Goal: Ask a question

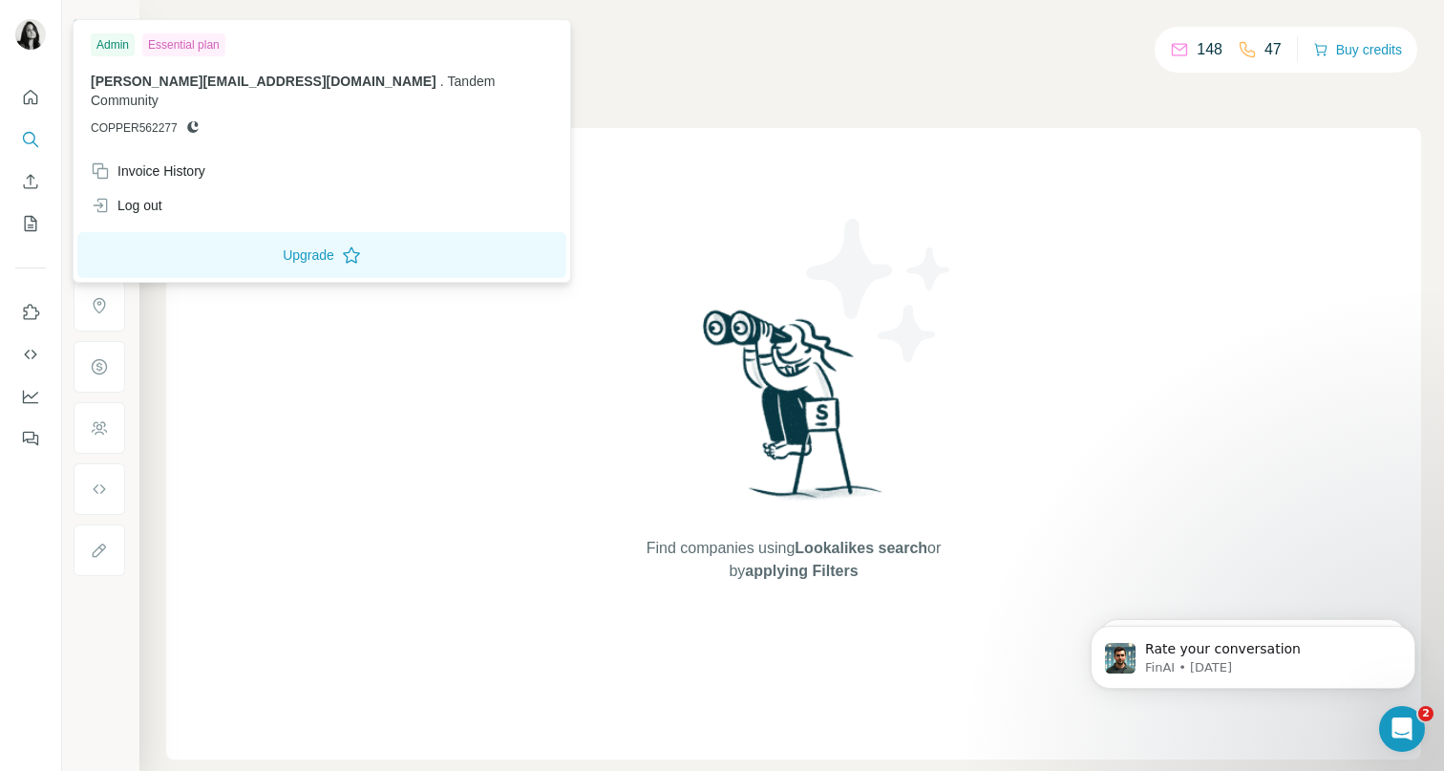
click at [33, 44] on img at bounding box center [30, 34] width 31 height 31
click at [149, 161] on div "Invoice History" at bounding box center [148, 170] width 115 height 19
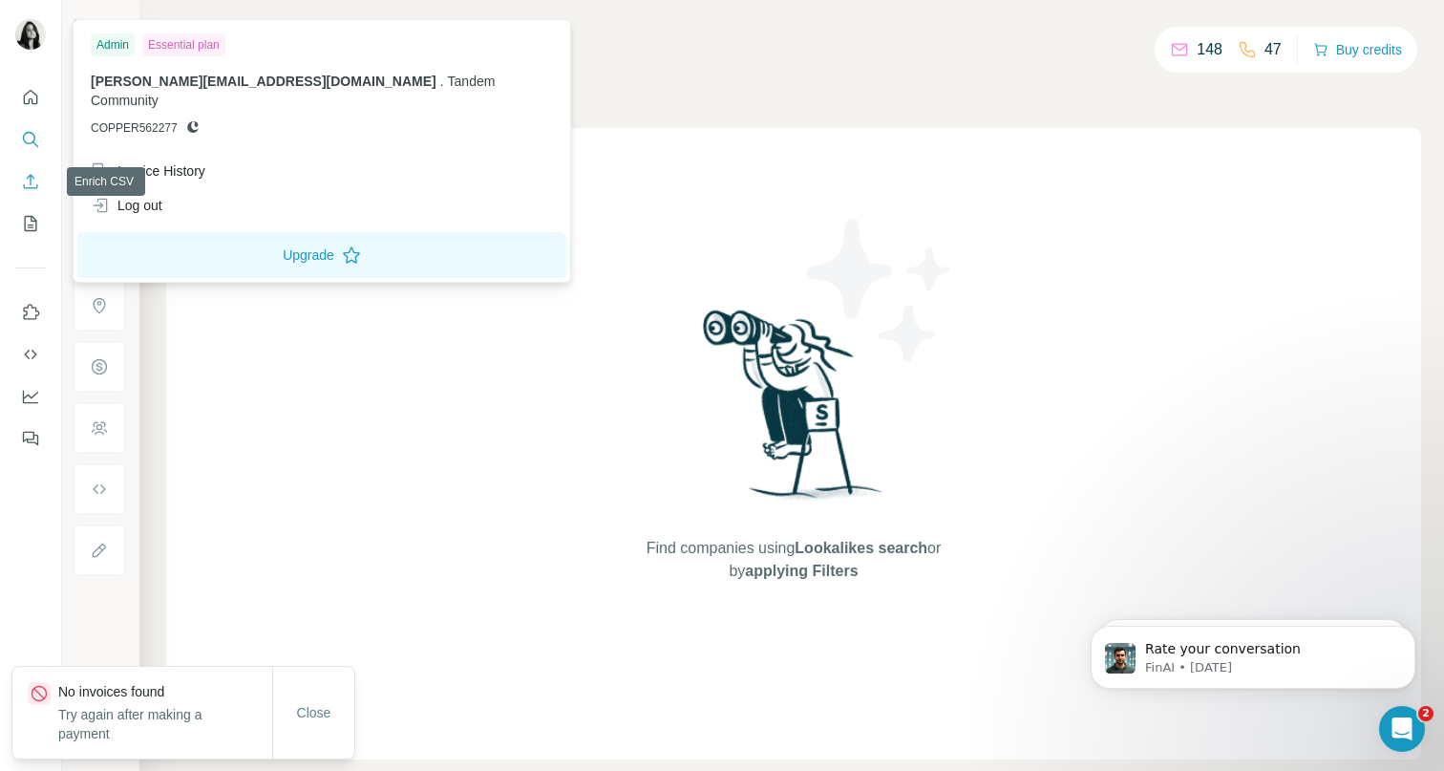
click at [32, 190] on icon "Enrich CSV" at bounding box center [30, 181] width 19 height 19
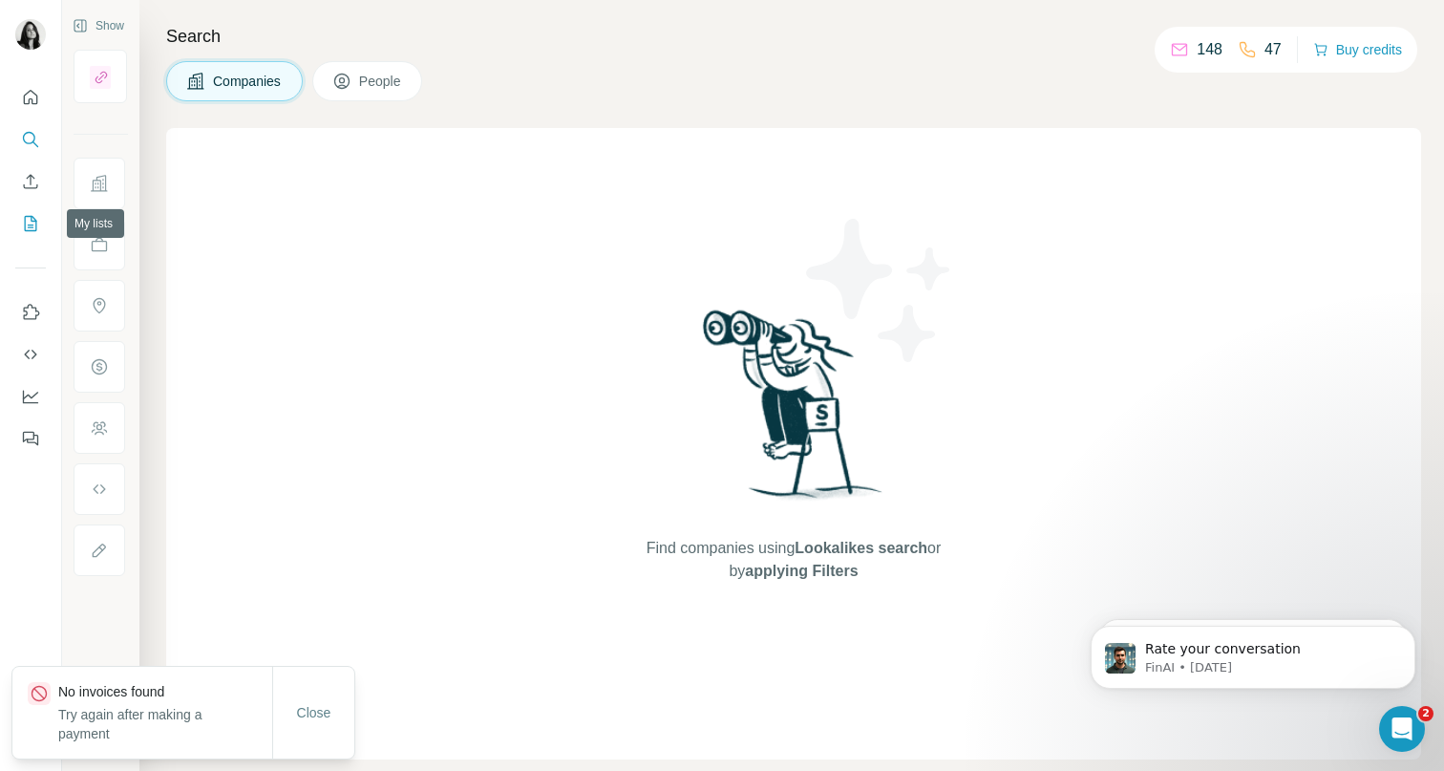
click at [33, 216] on icon "My lists" at bounding box center [30, 223] width 19 height 19
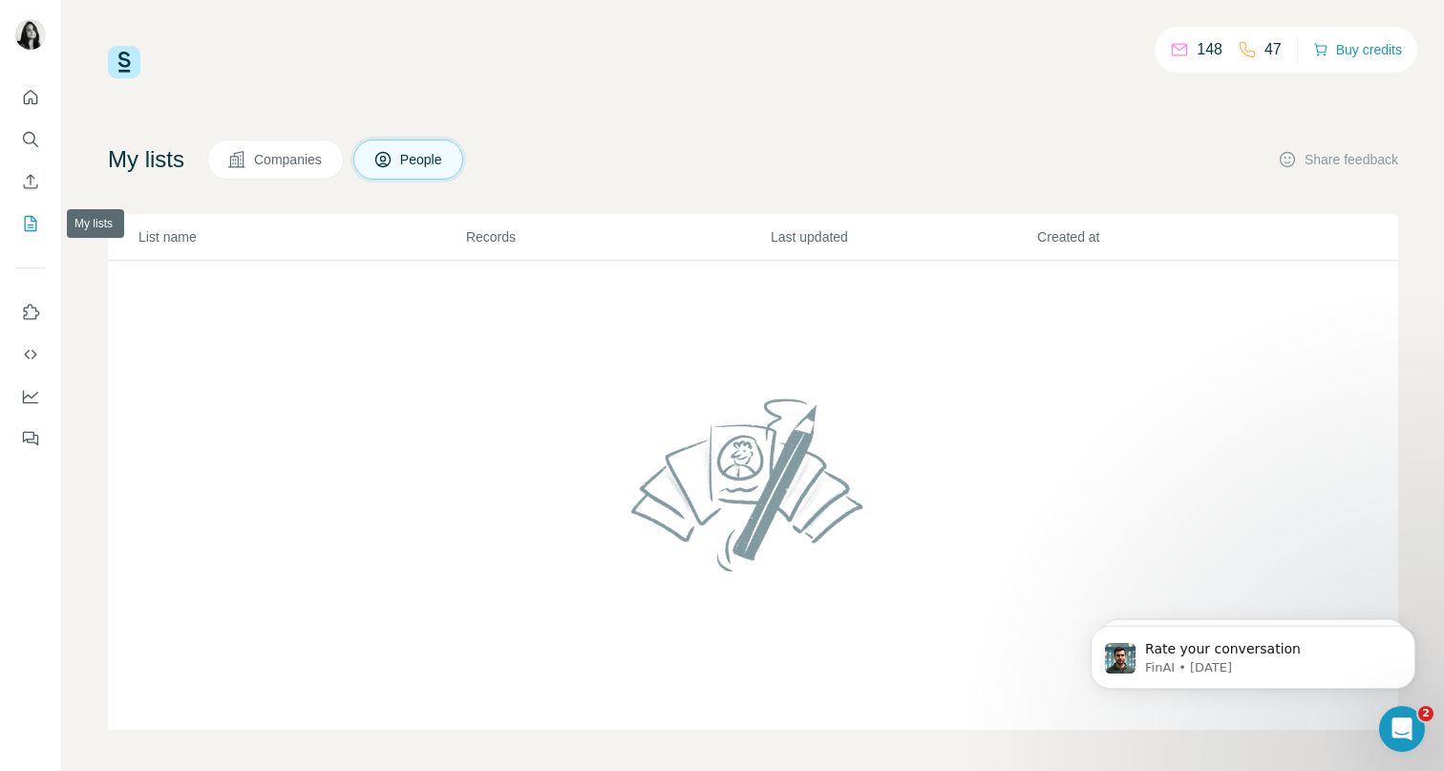
click at [28, 231] on icon "My lists" at bounding box center [30, 223] width 19 height 19
click at [1401, 723] on icon "Open Intercom Messenger" at bounding box center [1400, 726] width 32 height 32
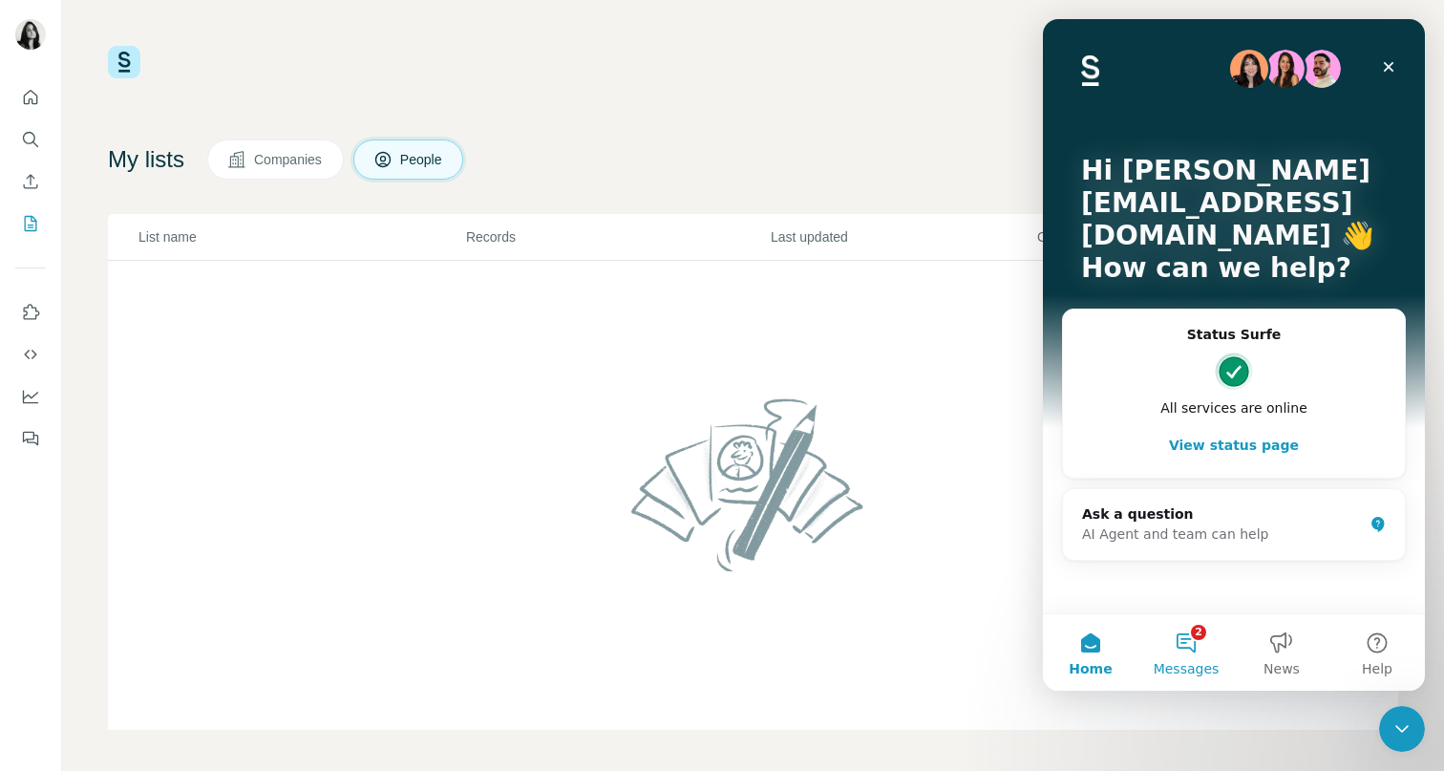
click at [1190, 662] on span "Messages" at bounding box center [1187, 668] width 66 height 13
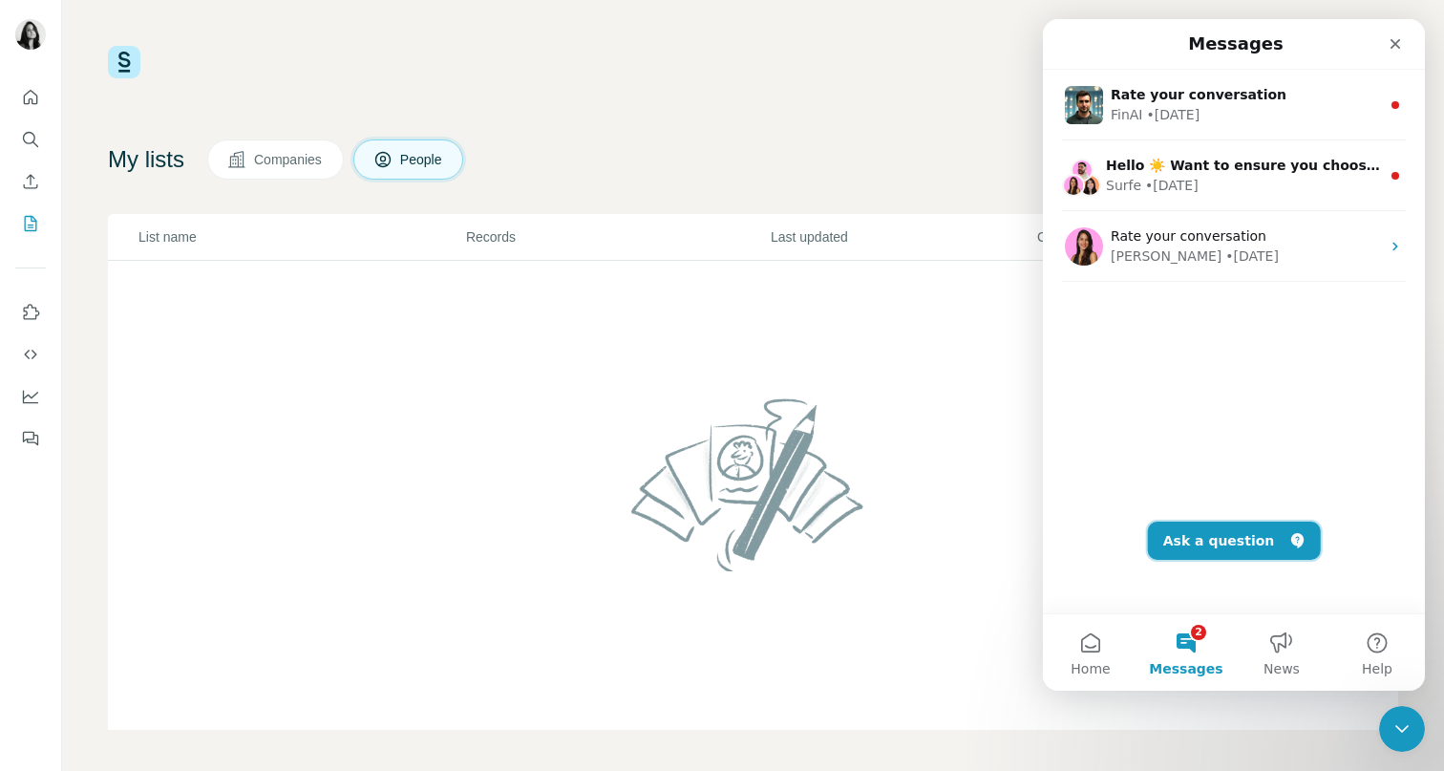
click at [1221, 541] on button "Ask a question" at bounding box center [1234, 540] width 173 height 38
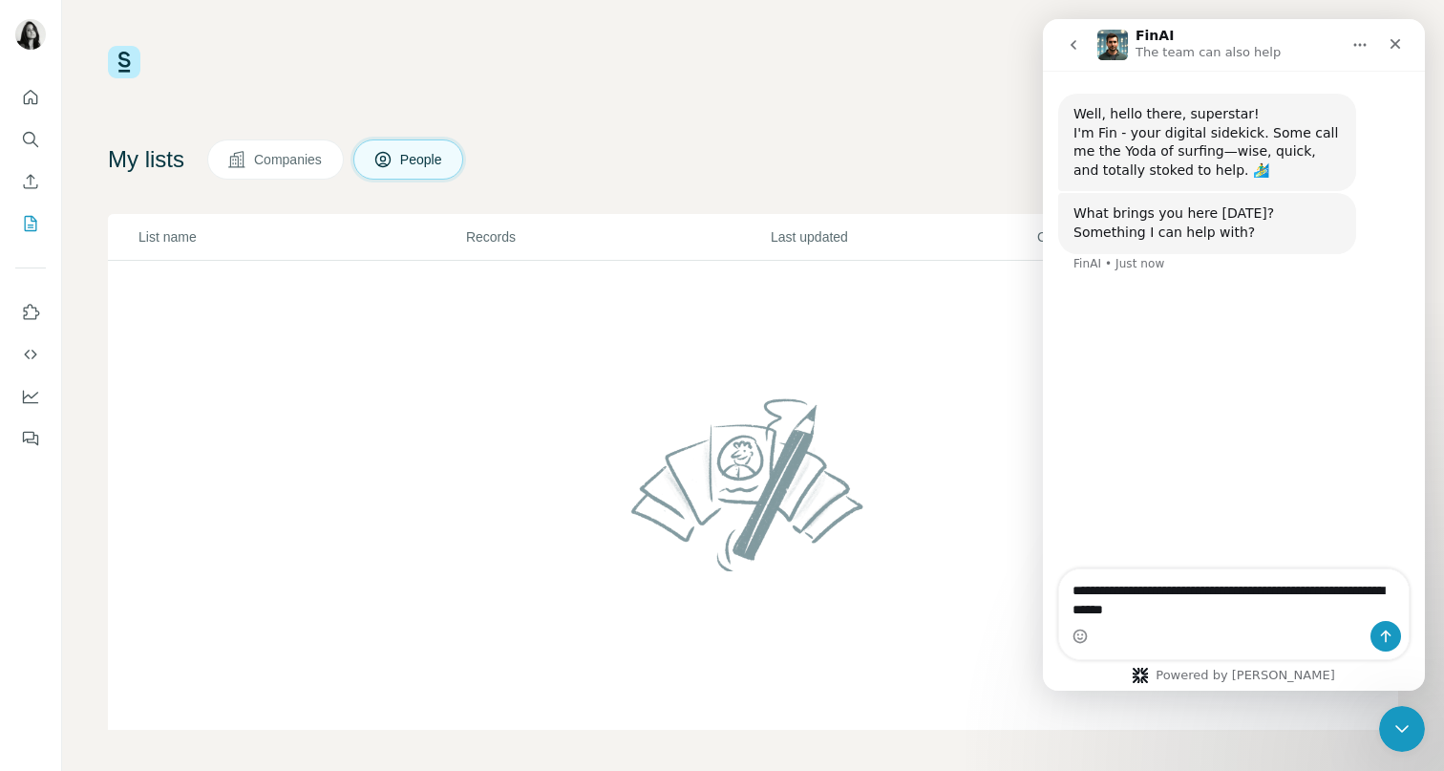
type textarea "**********"
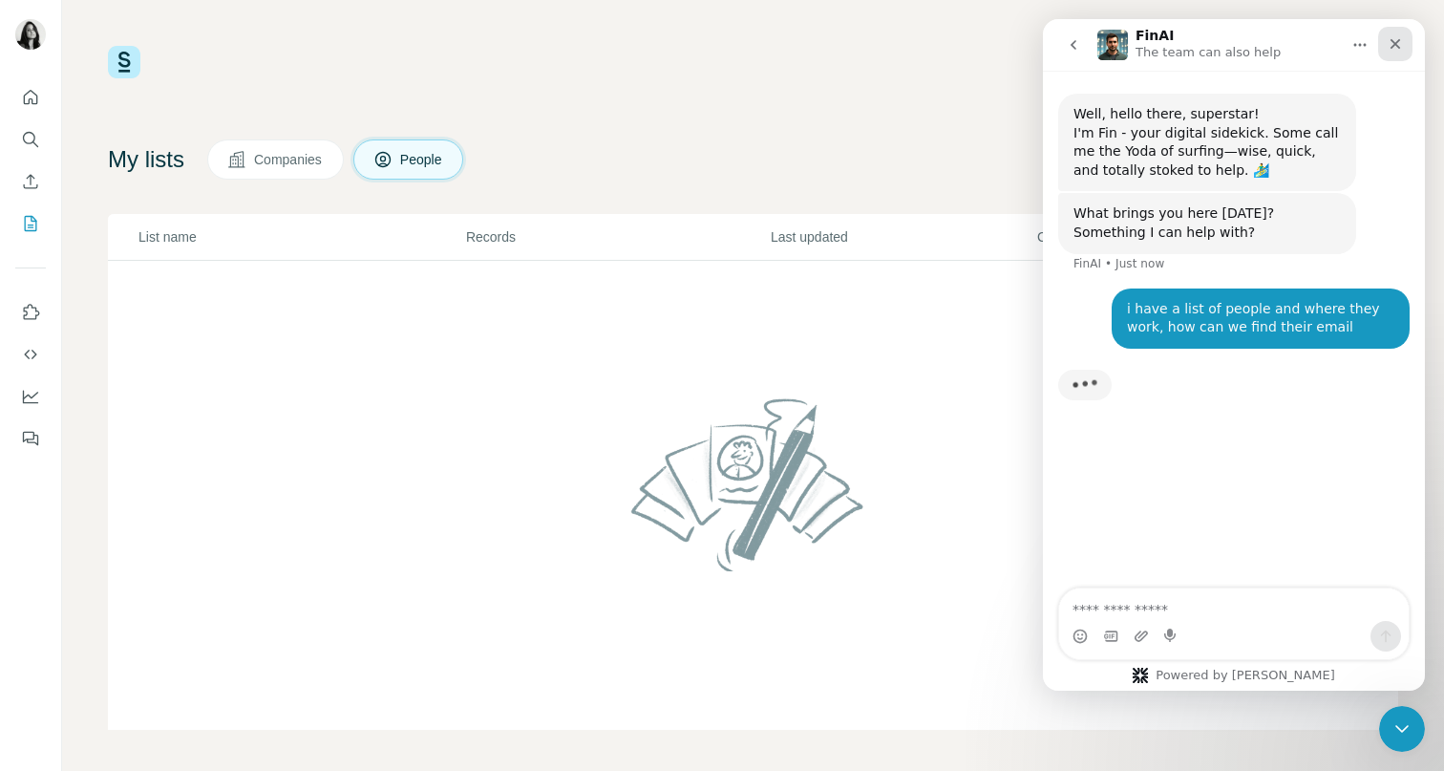
click at [1404, 44] on div "Close" at bounding box center [1395, 44] width 34 height 34
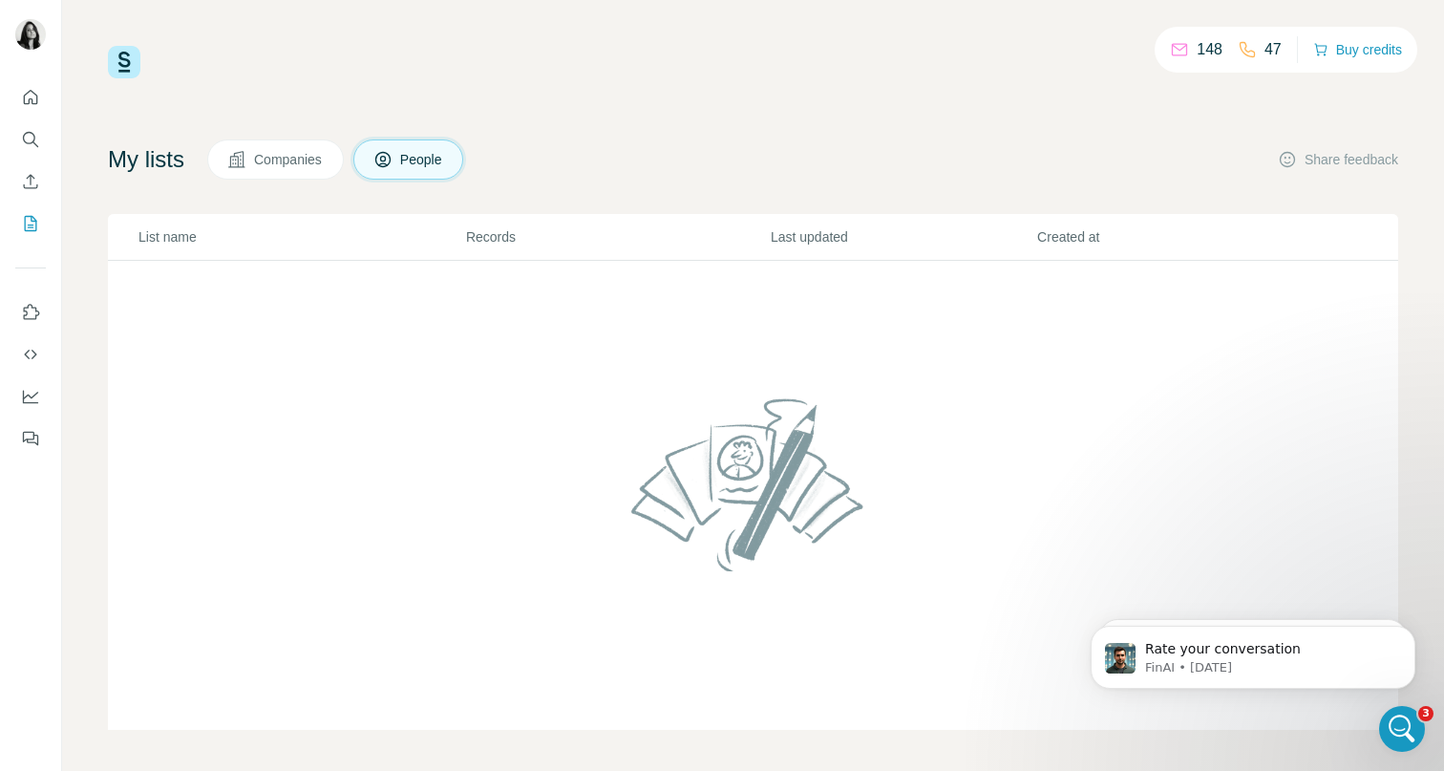
click at [133, 63] on img at bounding box center [124, 62] width 32 height 32
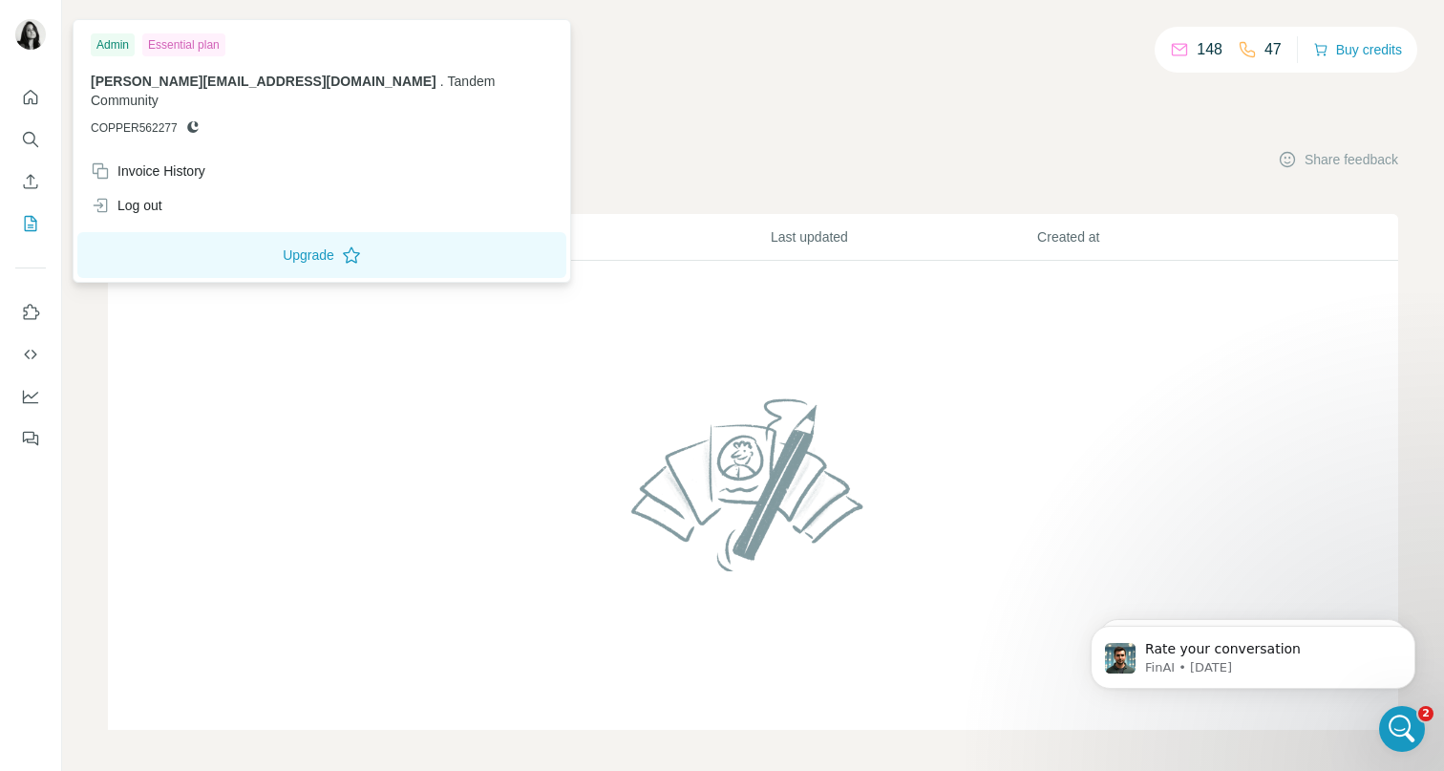
click at [31, 35] on img at bounding box center [30, 34] width 31 height 31
click at [1405, 729] on icon "Open Intercom Messenger" at bounding box center [1400, 726] width 32 height 32
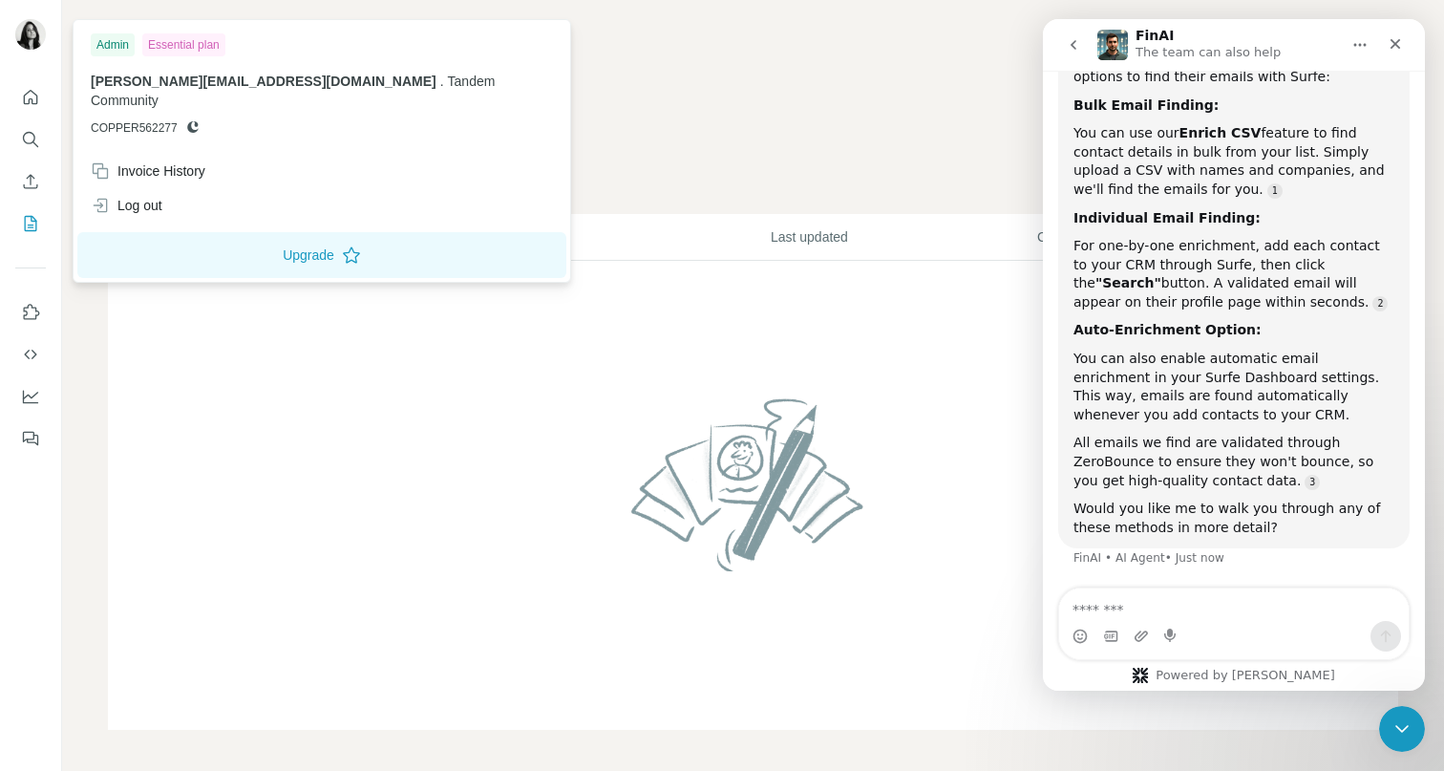
scroll to position [326, 0]
type textarea "**********"
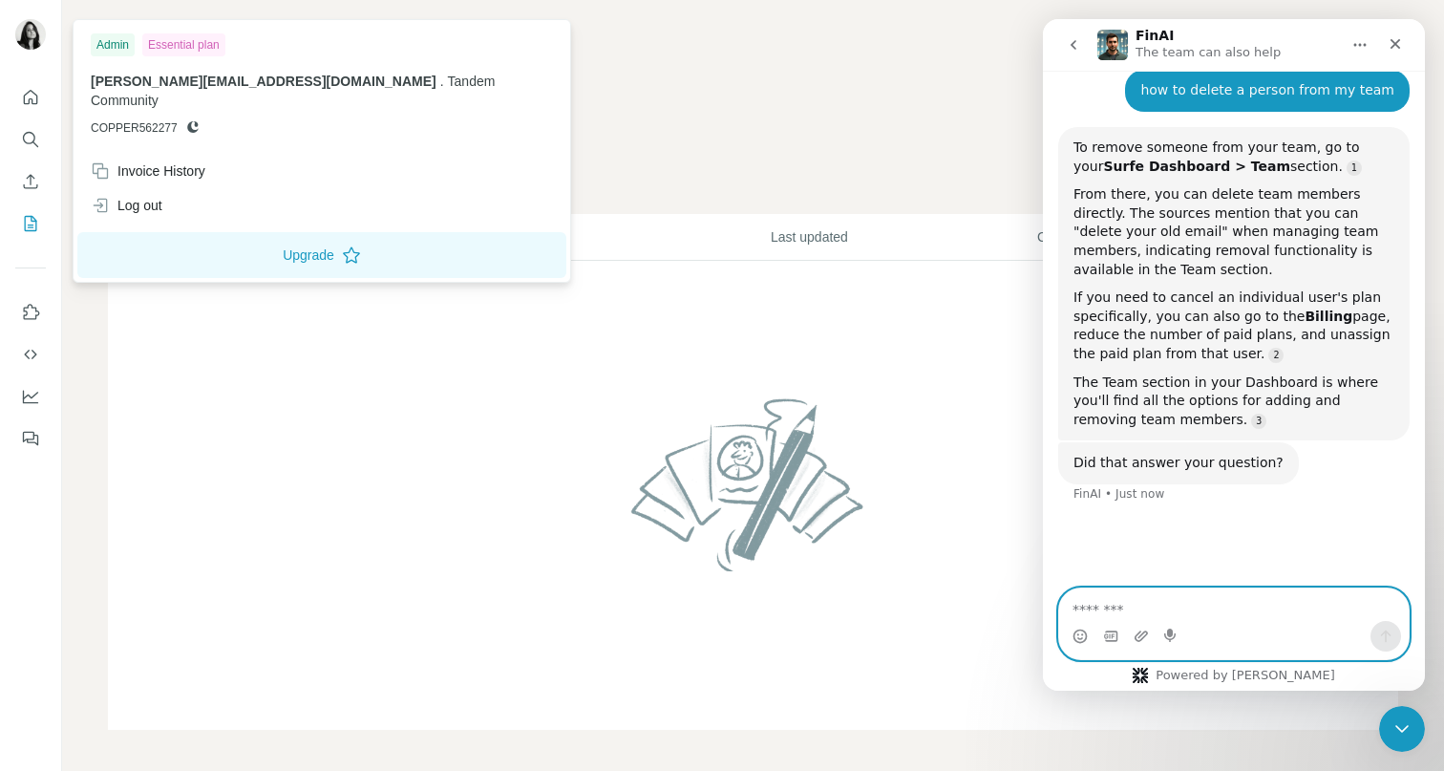
scroll to position [823, 0]
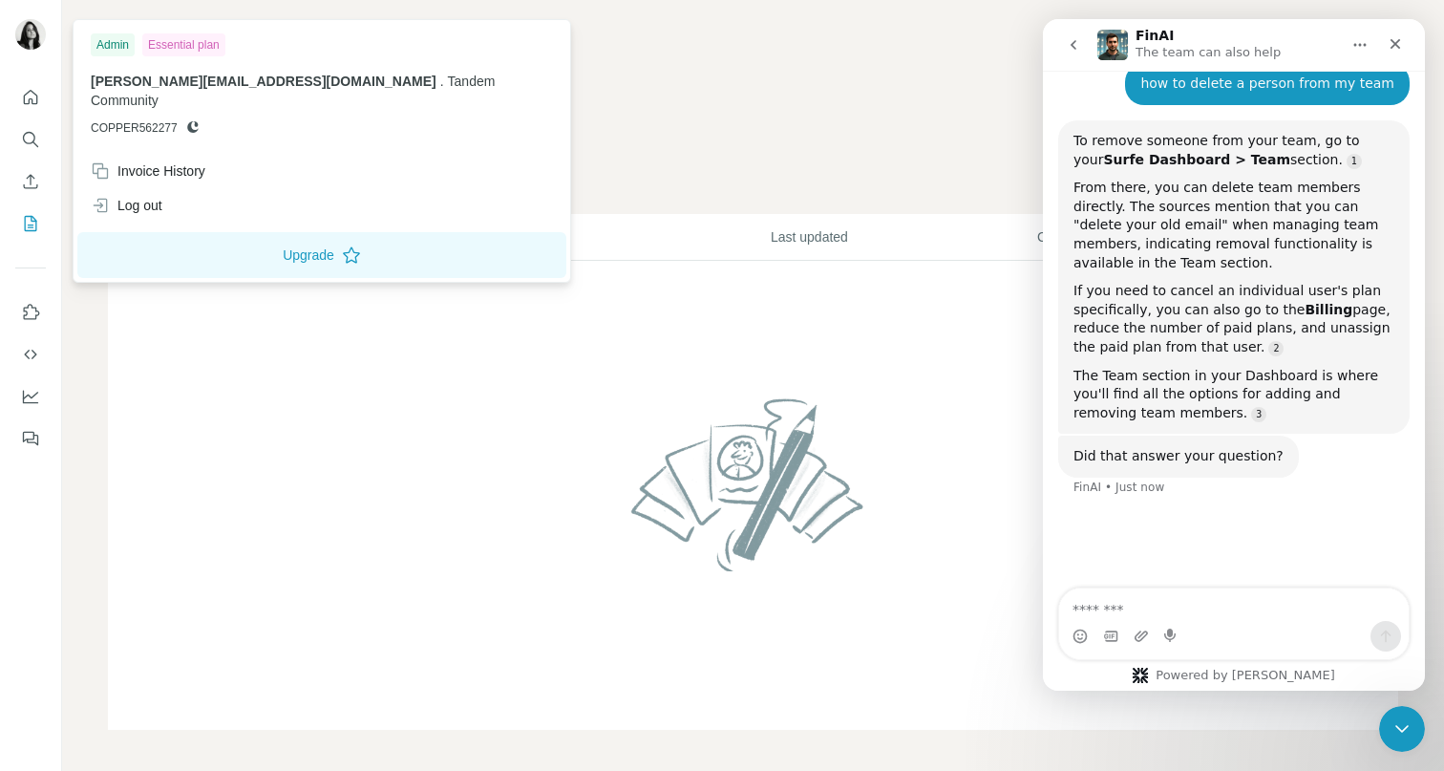
click at [753, 50] on div "148 47 Buy credits" at bounding box center [753, 62] width 1290 height 32
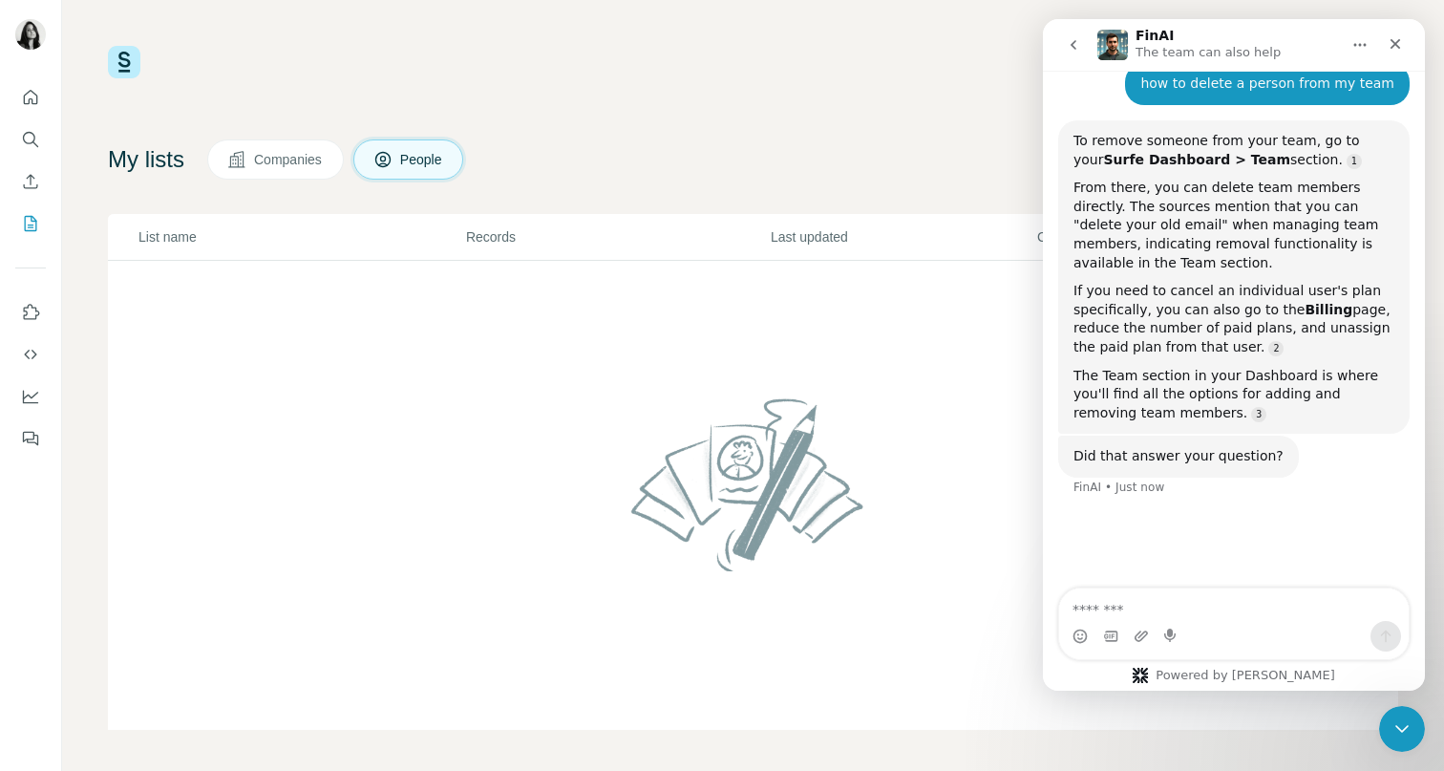
scroll to position [5, 0]
click at [420, 157] on span "People" at bounding box center [422, 154] width 44 height 19
click at [27, 100] on icon "Quick start" at bounding box center [30, 97] width 19 height 19
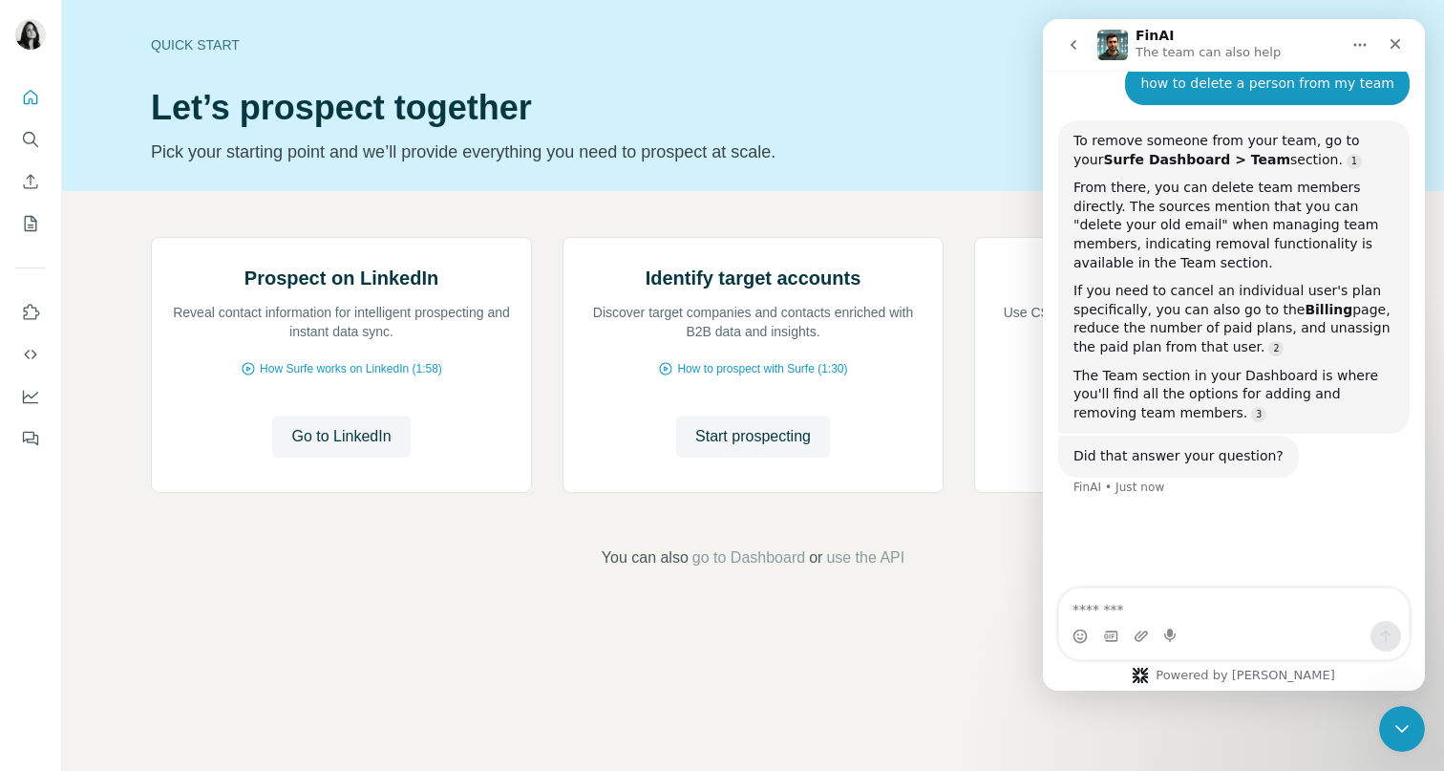
scroll to position [54, 0]
click at [1418, 705] on div "Close Intercom Messenger" at bounding box center [1399, 726] width 46 height 46
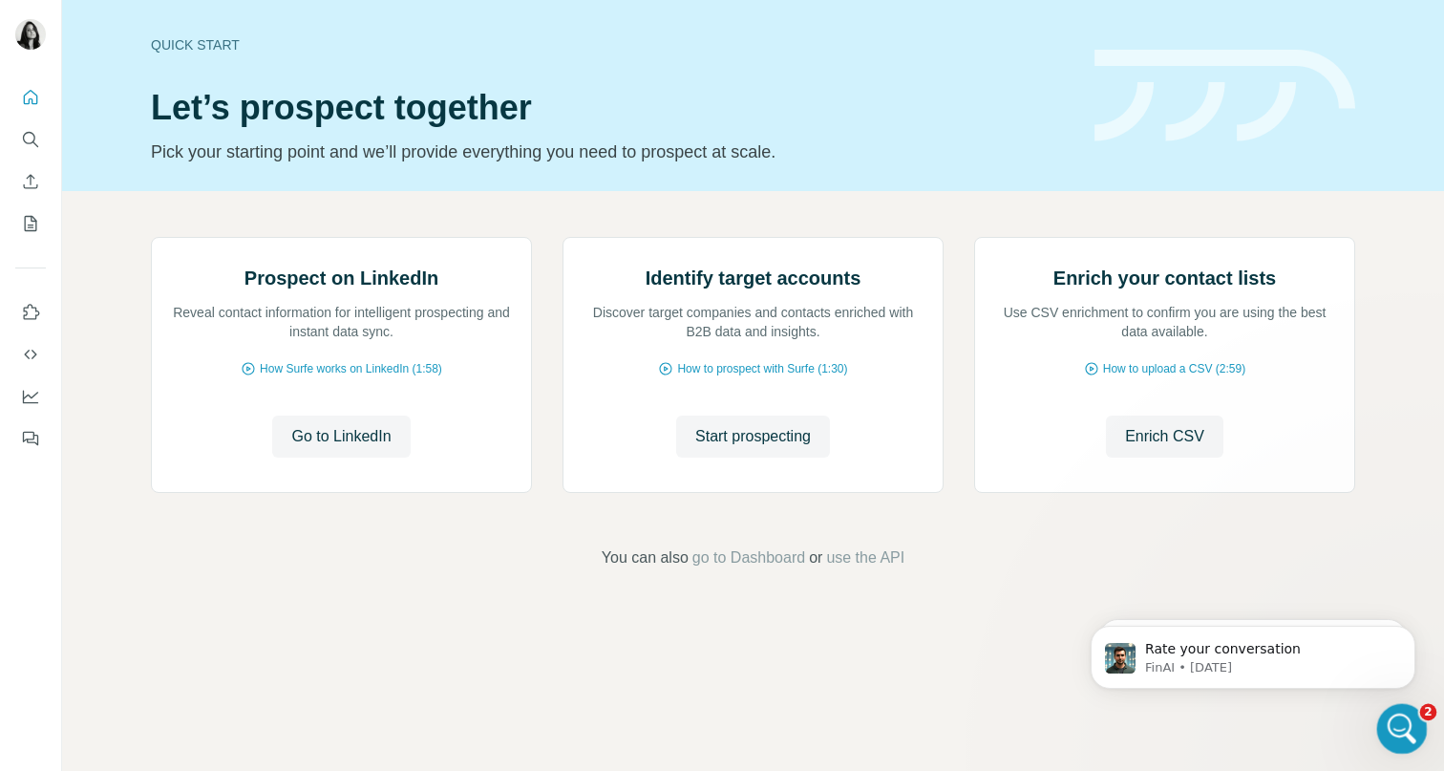
scroll to position [0, 0]
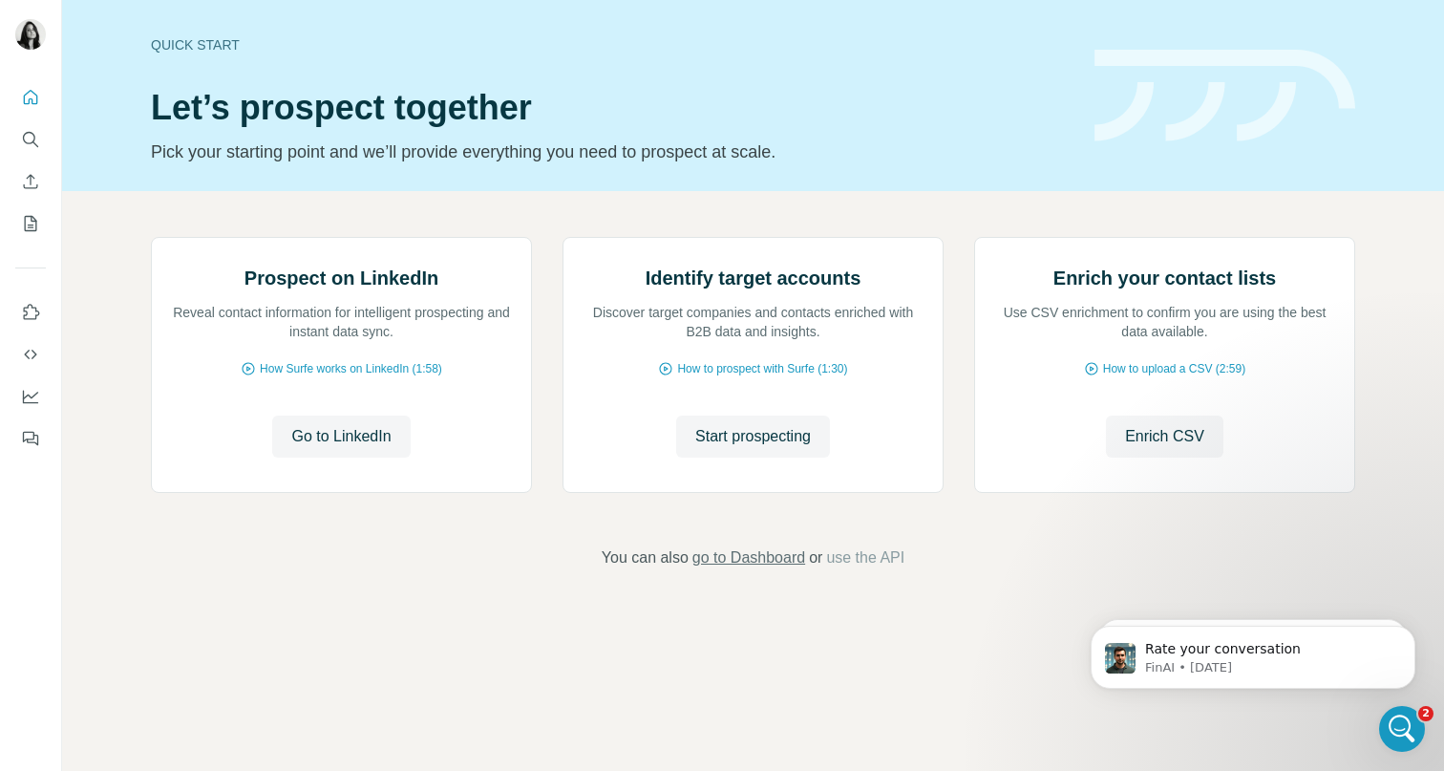
click at [720, 569] on span "go to Dashboard" at bounding box center [748, 557] width 113 height 23
